Goal: Transaction & Acquisition: Subscribe to service/newsletter

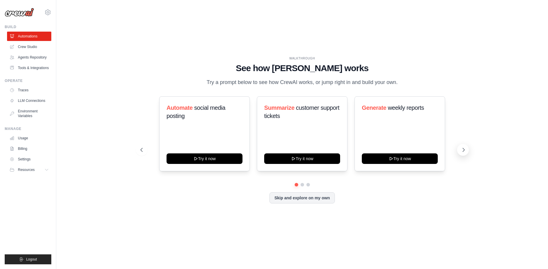
click at [463, 149] on icon at bounding box center [464, 150] width 6 height 6
click at [466, 150] on icon at bounding box center [464, 150] width 6 height 6
click at [28, 47] on link "Crew Studio" at bounding box center [30, 46] width 44 height 9
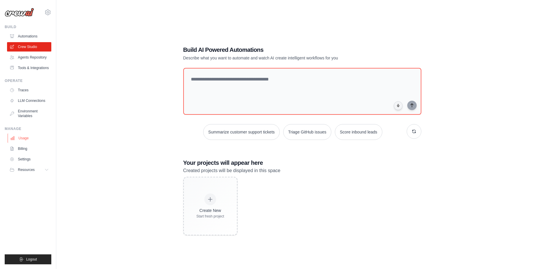
click at [25, 138] on link "Usage" at bounding box center [30, 138] width 44 height 9
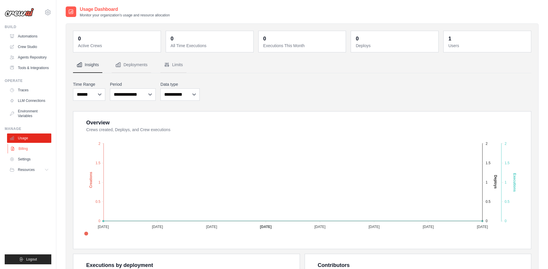
click at [28, 148] on link "Billing" at bounding box center [30, 148] width 44 height 9
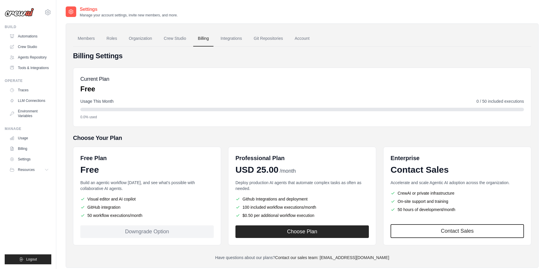
scroll to position [14, 0]
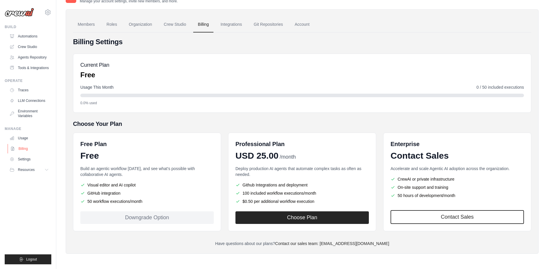
click at [23, 148] on link "Billing" at bounding box center [30, 148] width 44 height 9
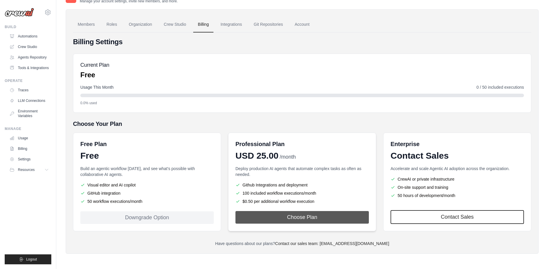
click at [280, 216] on button "Choose Plan" at bounding box center [301, 217] width 133 height 13
